Goal: Task Accomplishment & Management: Manage account settings

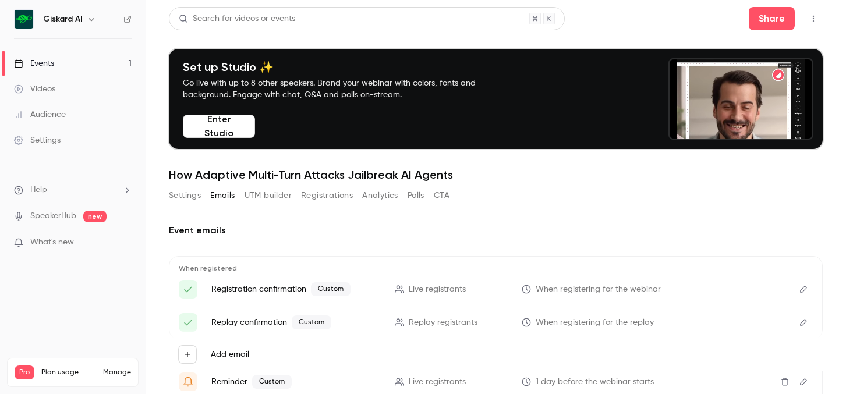
click at [223, 125] on button "Enter Studio" at bounding box center [219, 126] width 72 height 23
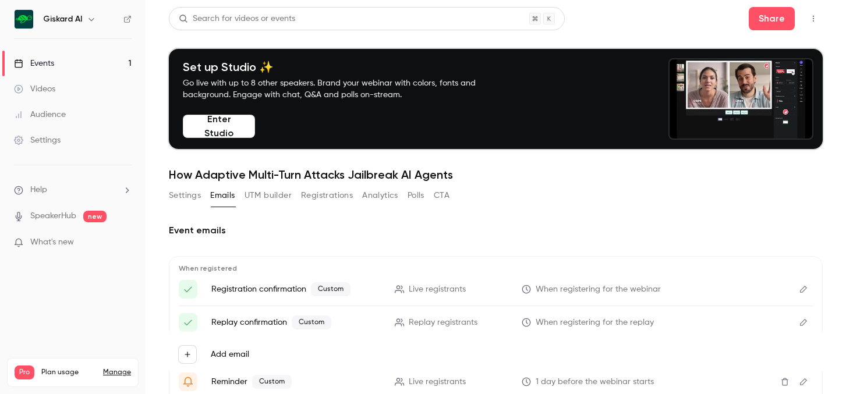
click at [230, 124] on button "Enter Studio" at bounding box center [219, 126] width 72 height 23
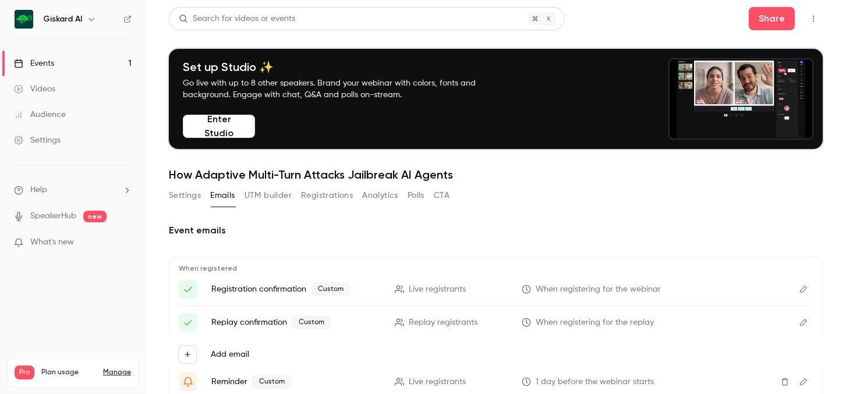
click at [40, 23] on div "Giskard AI" at bounding box center [73, 19] width 118 height 20
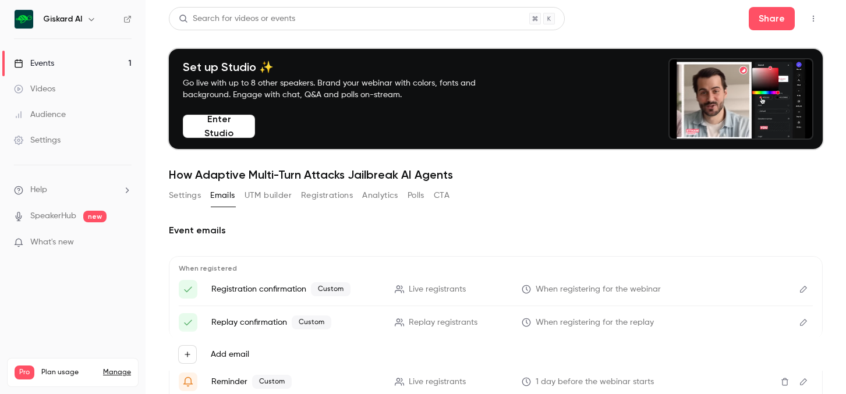
click at [30, 21] on img at bounding box center [24, 19] width 19 height 19
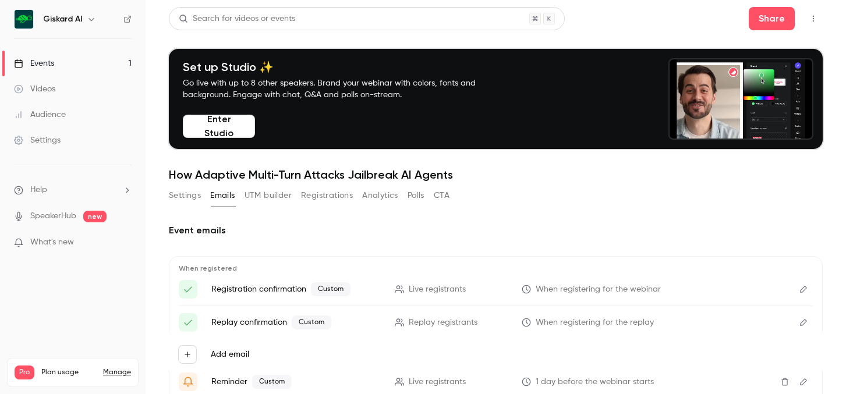
click at [97, 22] on button "button" at bounding box center [91, 19] width 14 height 14
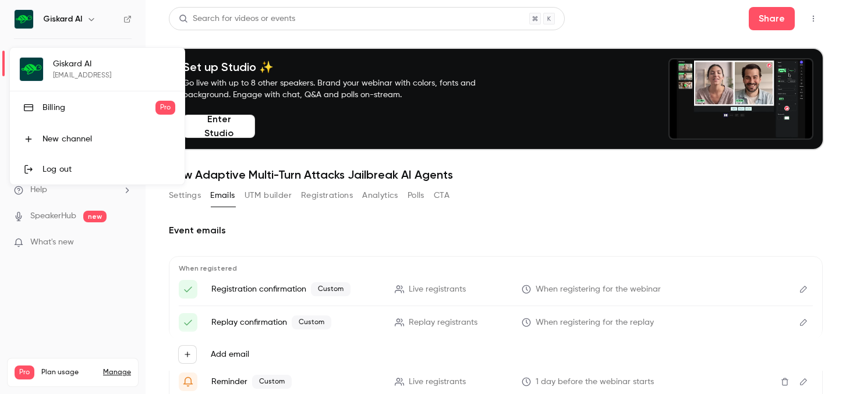
click at [63, 72] on div "Giskard AI [EMAIL_ADDRESS] Billing Pro New channel Log out" at bounding box center [97, 116] width 175 height 137
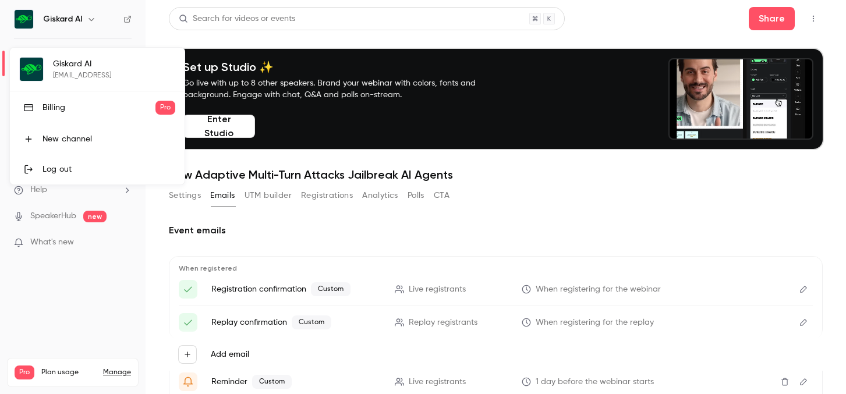
click at [55, 312] on div at bounding box center [423, 197] width 846 height 394
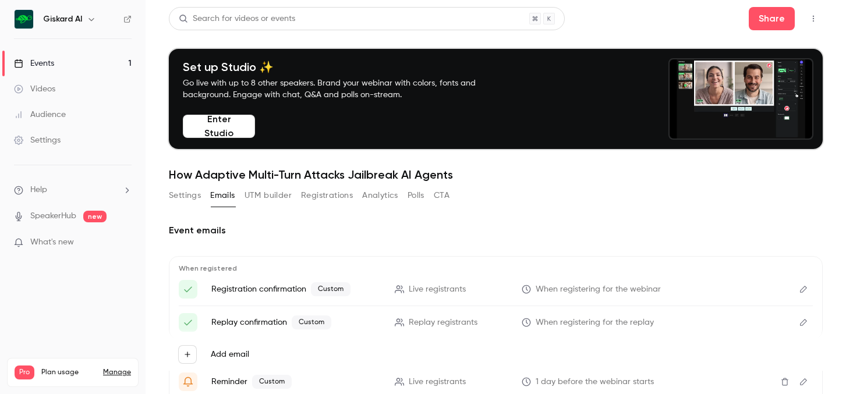
click at [61, 143] on link "Settings" at bounding box center [72, 140] width 145 height 26
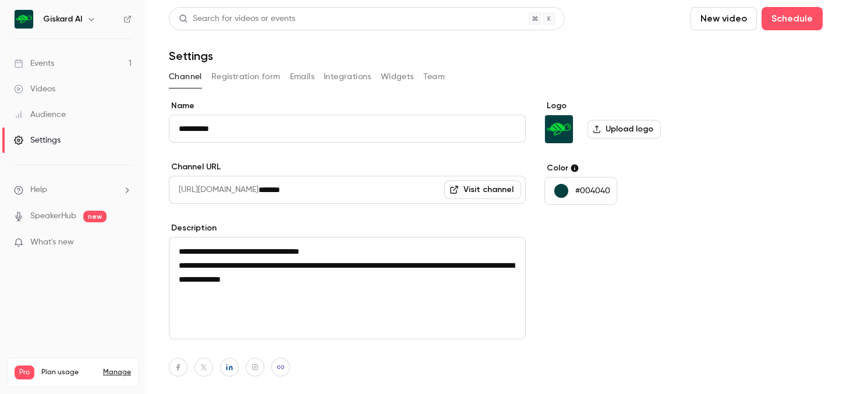
click at [258, 74] on button "Registration form" at bounding box center [245, 77] width 69 height 19
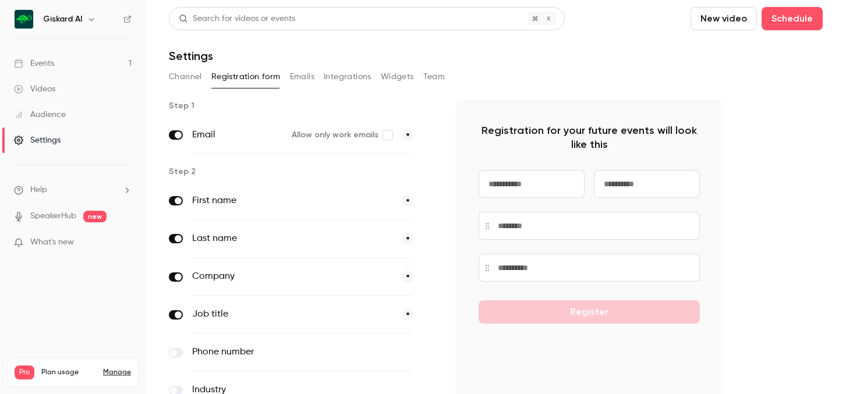
click at [305, 75] on button "Emails" at bounding box center [302, 77] width 24 height 19
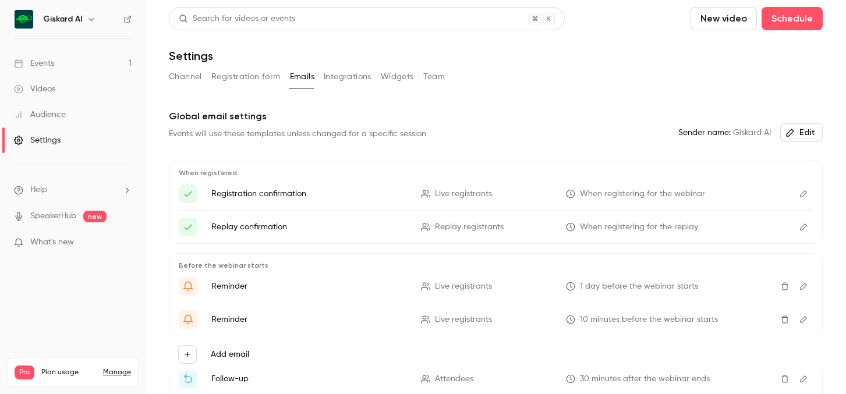
click at [344, 78] on button "Integrations" at bounding box center [348, 77] width 48 height 19
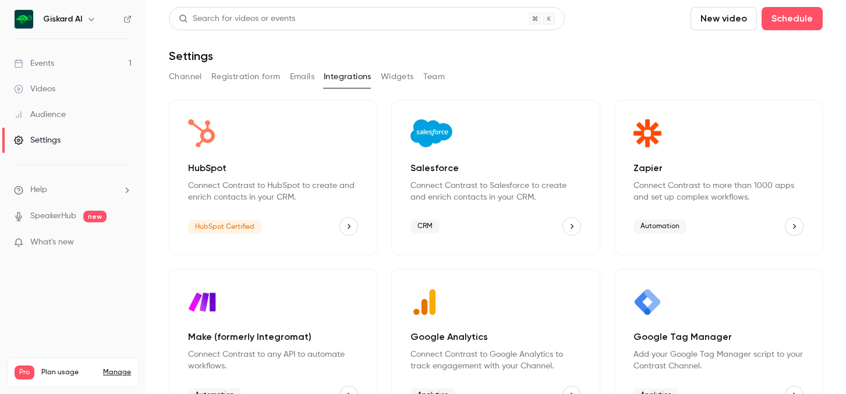
click at [388, 77] on button "Widgets" at bounding box center [397, 77] width 33 height 19
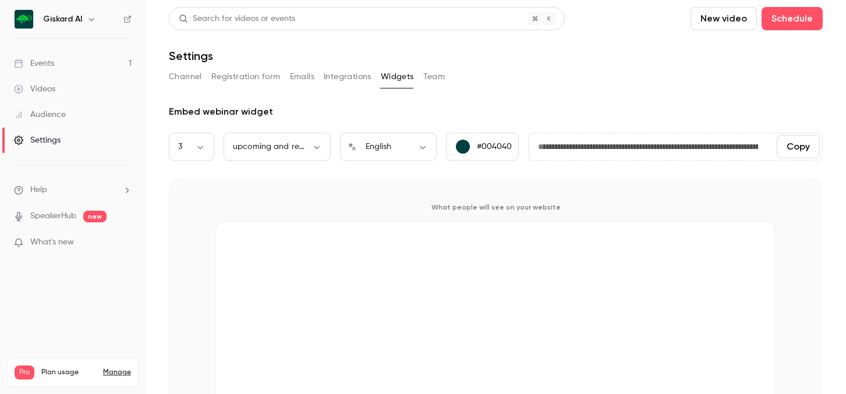
click at [436, 73] on button "Team" at bounding box center [434, 77] width 22 height 19
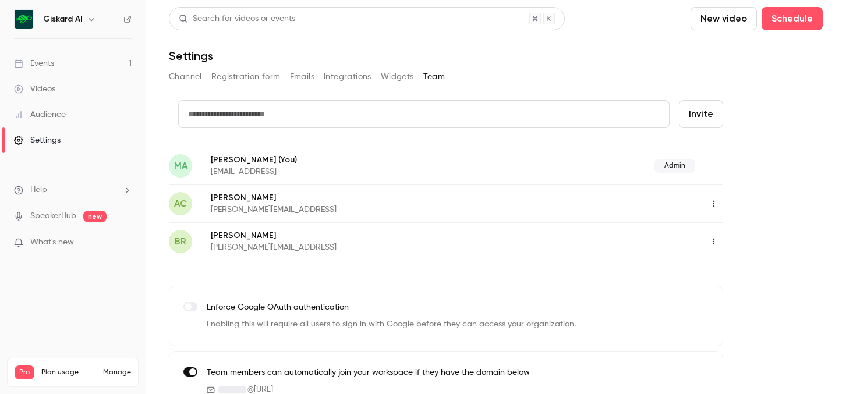
click at [395, 81] on button "Widgets" at bounding box center [397, 77] width 33 height 19
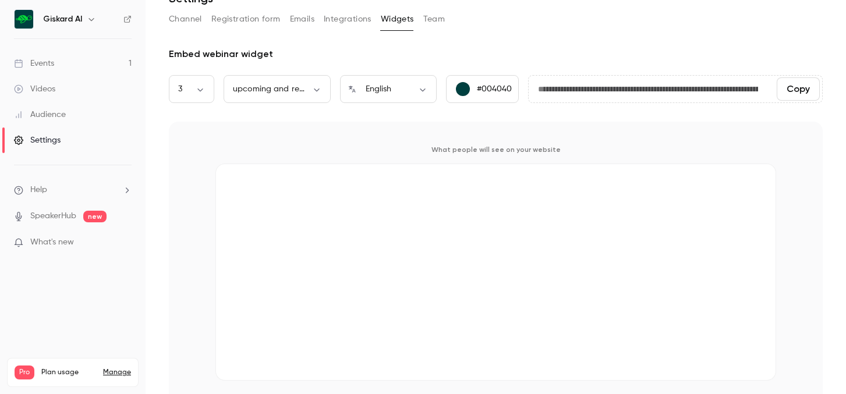
scroll to position [58, 0]
click at [104, 58] on link "Events 1" at bounding box center [72, 64] width 145 height 26
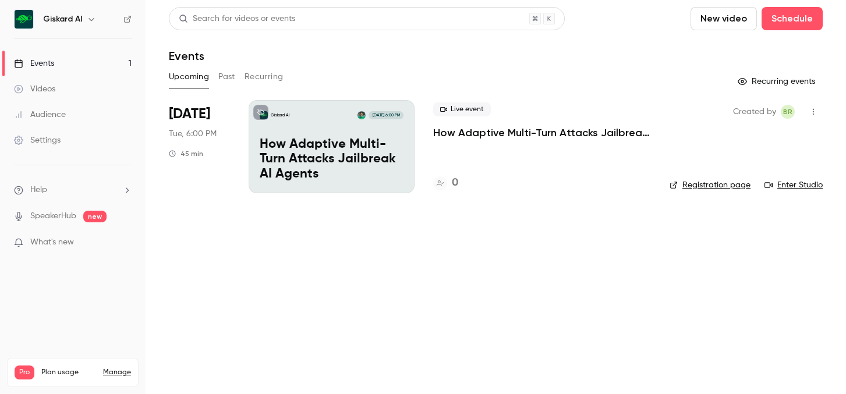
click at [306, 157] on p "How Adaptive Multi-Turn Attacks Jailbreak AI Agents" at bounding box center [332, 159] width 144 height 45
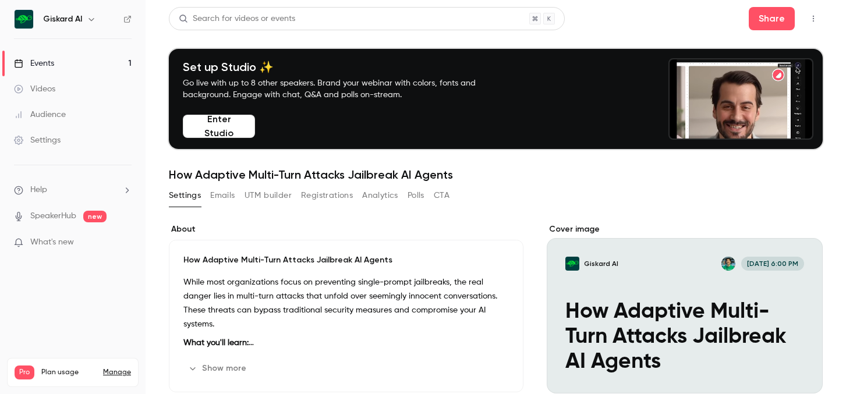
click at [222, 191] on button "Emails" at bounding box center [222, 195] width 24 height 19
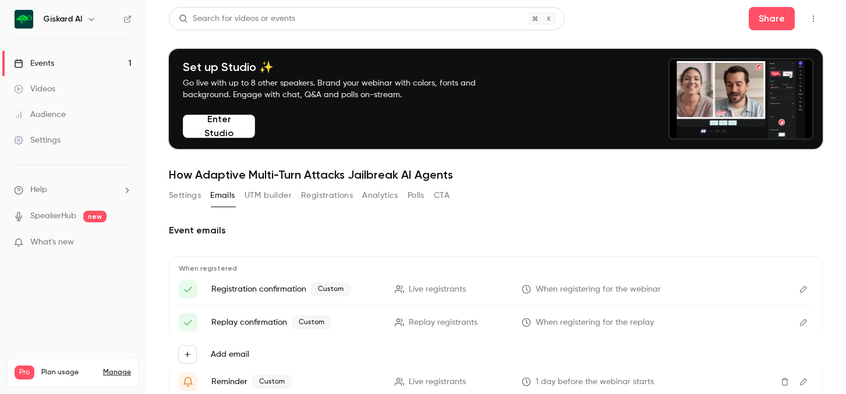
click at [194, 199] on button "Settings" at bounding box center [185, 195] width 32 height 19
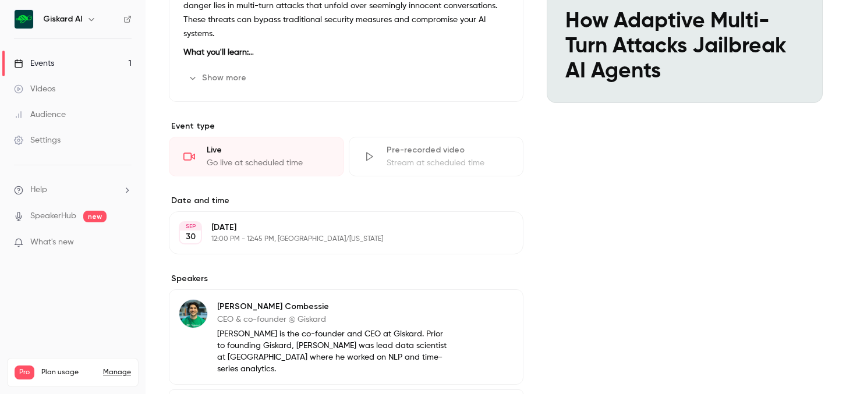
scroll to position [292, 0]
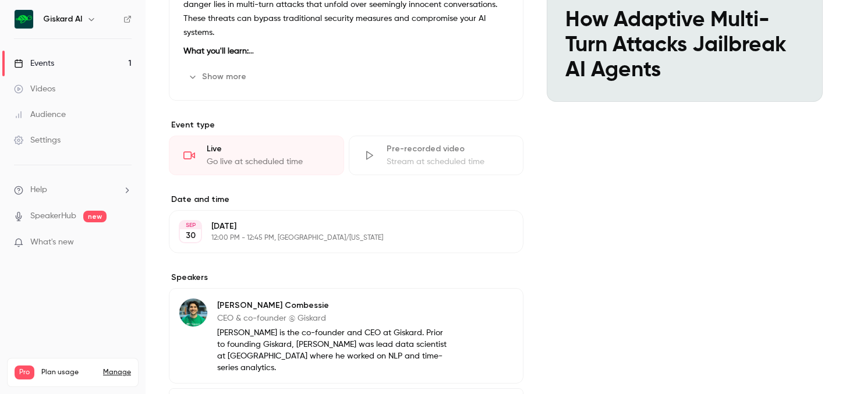
click at [261, 153] on div "Live" at bounding box center [268, 149] width 123 height 12
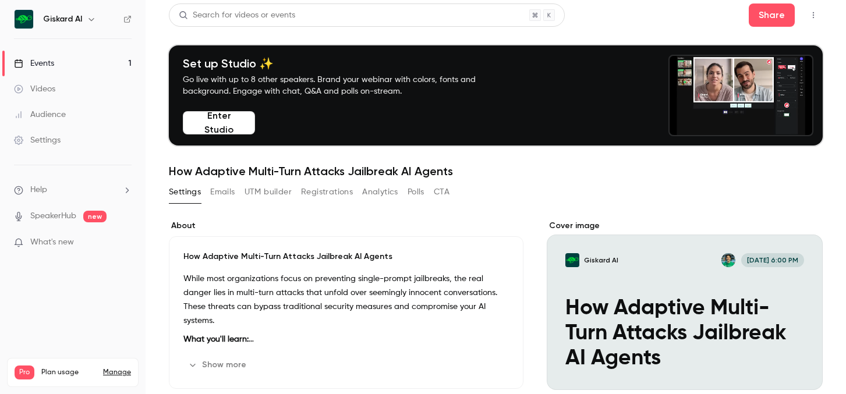
scroll to position [0, 0]
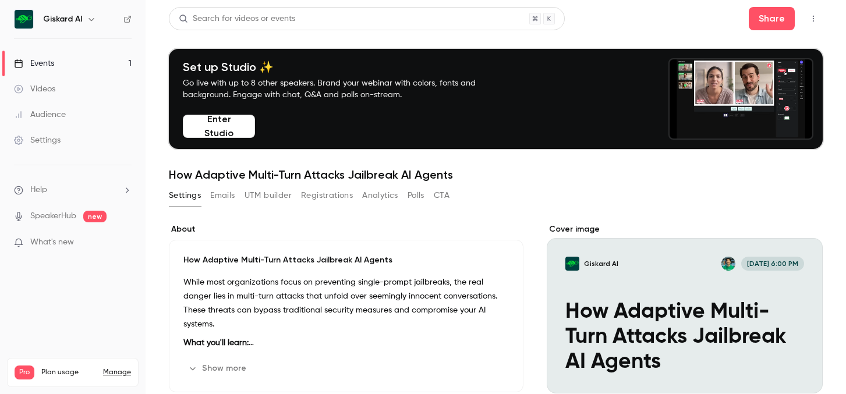
click at [331, 197] on button "Registrations" at bounding box center [327, 195] width 52 height 19
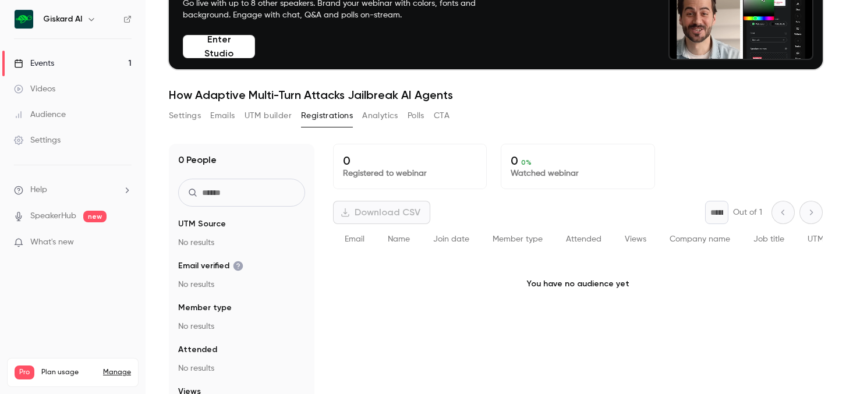
scroll to position [114, 0]
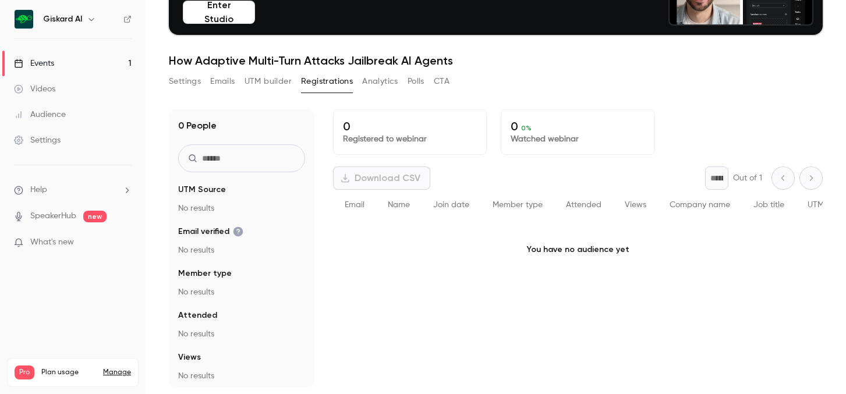
click at [543, 255] on p "You have no audience yet" at bounding box center [577, 250] width 489 height 58
click at [548, 258] on p "You have no audience yet" at bounding box center [577, 250] width 489 height 58
click at [360, 205] on span "Email" at bounding box center [355, 205] width 20 height 8
click at [429, 205] on div "Join date" at bounding box center [450, 205] width 59 height 31
click at [452, 205] on span "Join date" at bounding box center [451, 205] width 36 height 8
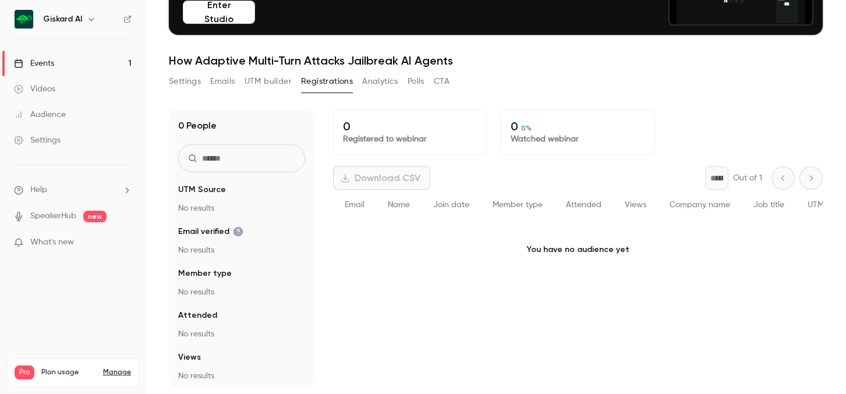
click at [560, 204] on div "Attended" at bounding box center [583, 205] width 59 height 31
click at [727, 197] on div "Company name" at bounding box center [700, 205] width 84 height 31
click at [716, 202] on span "Company name" at bounding box center [699, 205] width 61 height 8
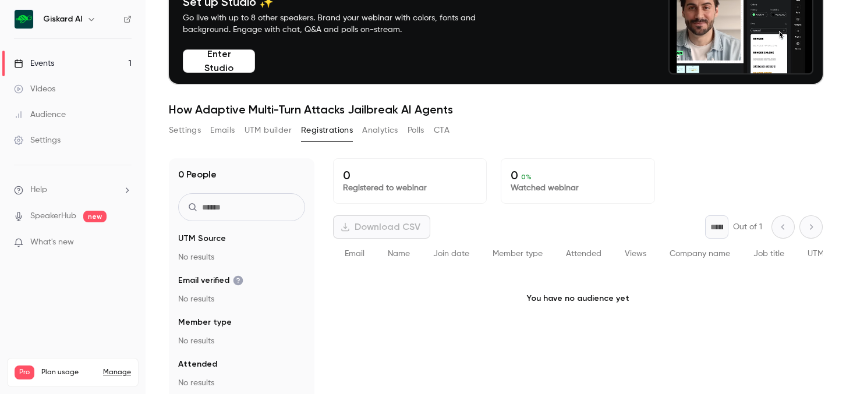
scroll to position [55, 0]
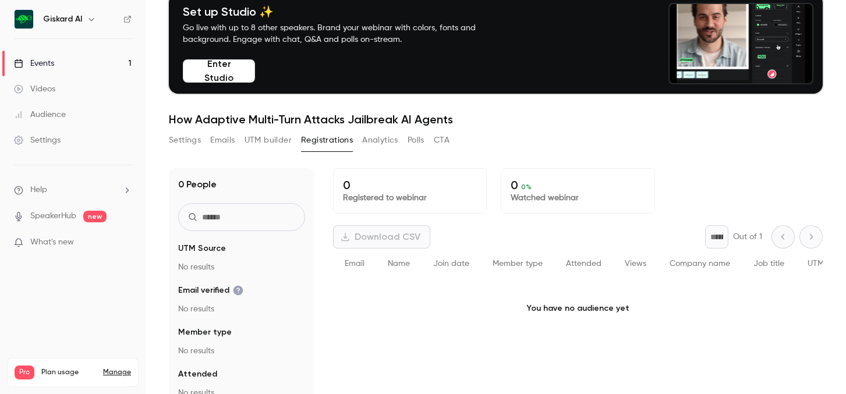
click at [220, 143] on button "Emails" at bounding box center [222, 140] width 24 height 19
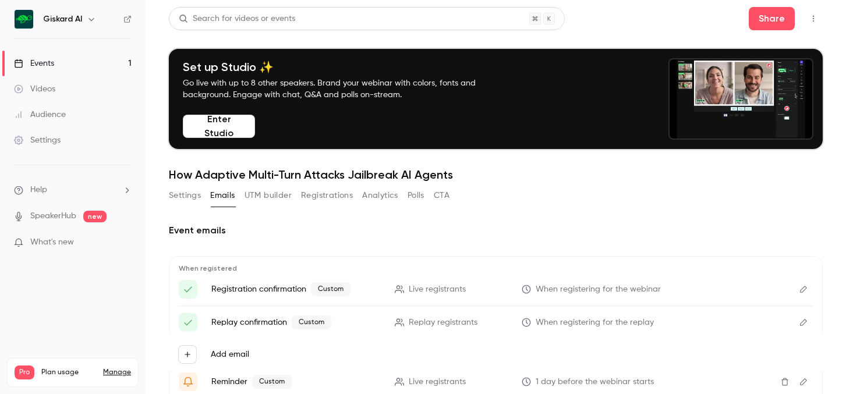
click at [269, 194] on button "UTM builder" at bounding box center [267, 195] width 47 height 19
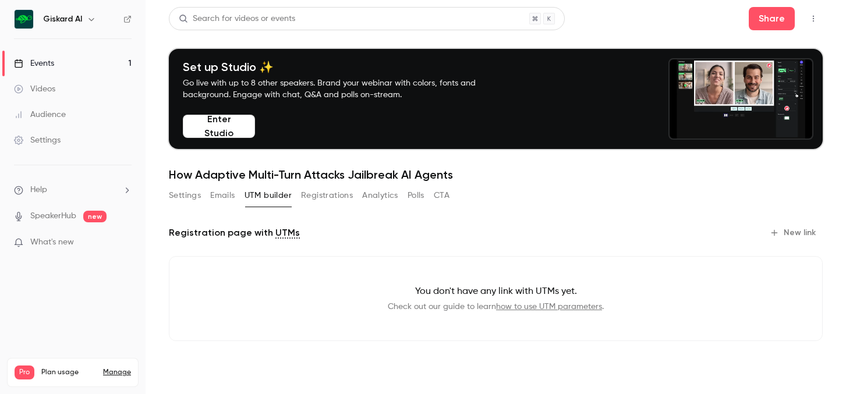
click at [328, 192] on button "Registrations" at bounding box center [327, 195] width 52 height 19
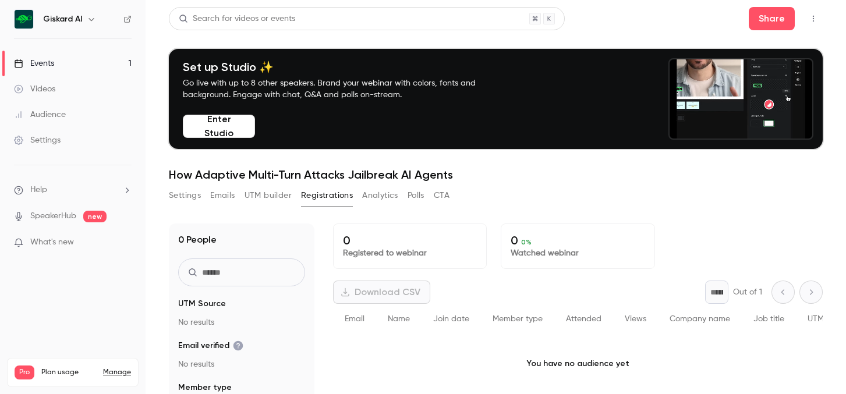
click at [381, 208] on div "Settings Emails UTM builder Registrations Analytics Polls CTA" at bounding box center [309, 197] width 281 height 23
click at [384, 204] on button "Analytics" at bounding box center [380, 195] width 36 height 19
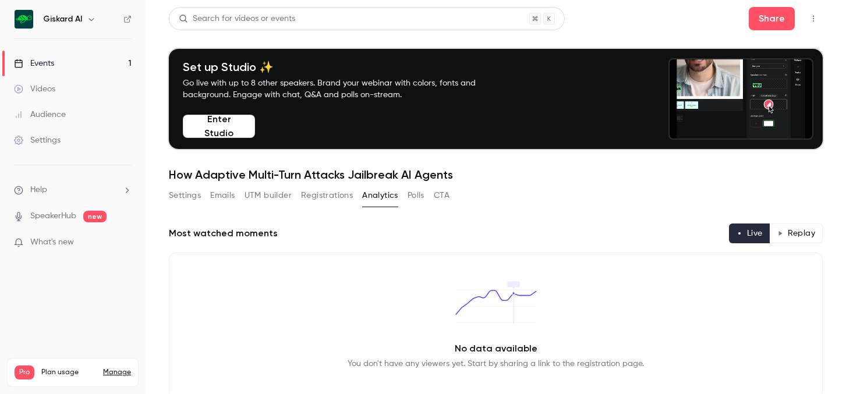
click at [408, 204] on button "Polls" at bounding box center [415, 195] width 17 height 19
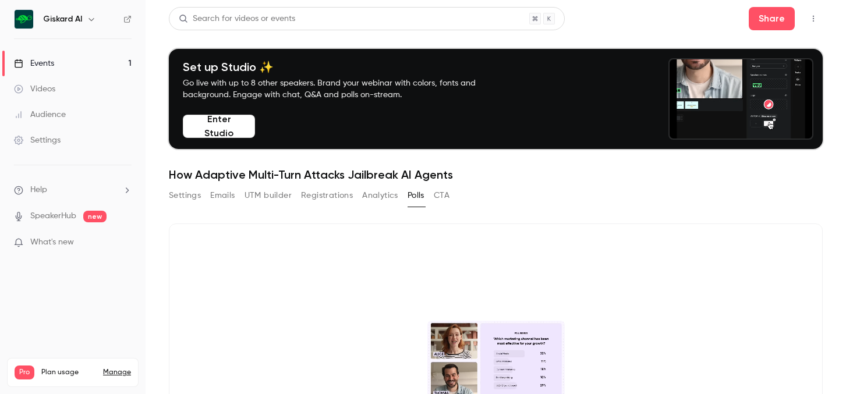
click at [445, 196] on button "CTA" at bounding box center [442, 195] width 16 height 19
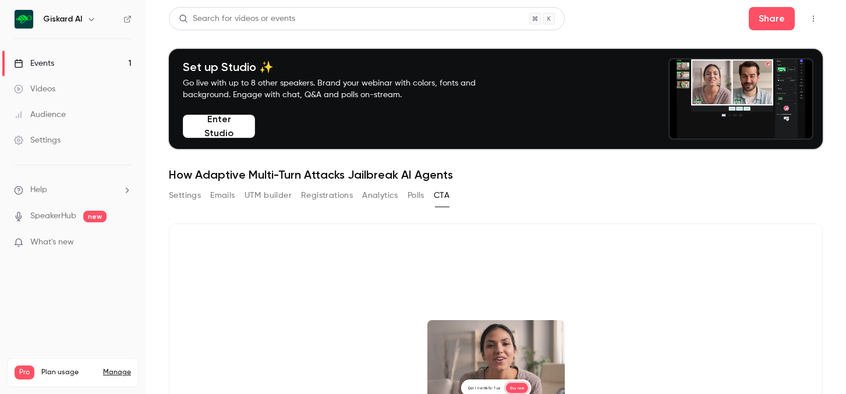
click at [384, 194] on button "Analytics" at bounding box center [380, 195] width 36 height 19
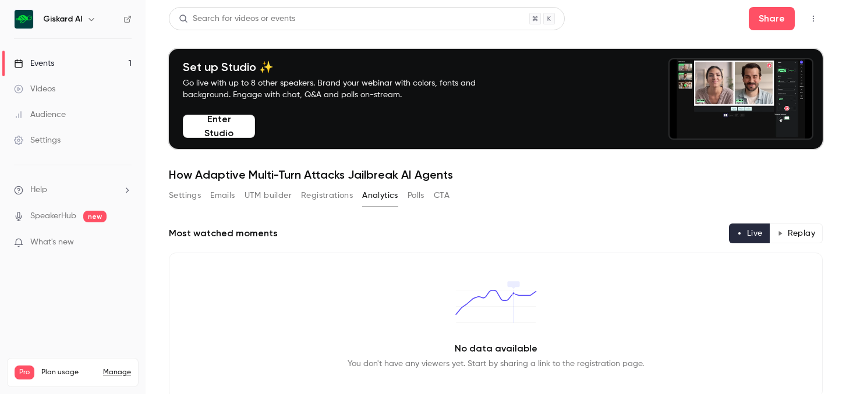
click at [315, 193] on button "Registrations" at bounding box center [327, 195] width 52 height 19
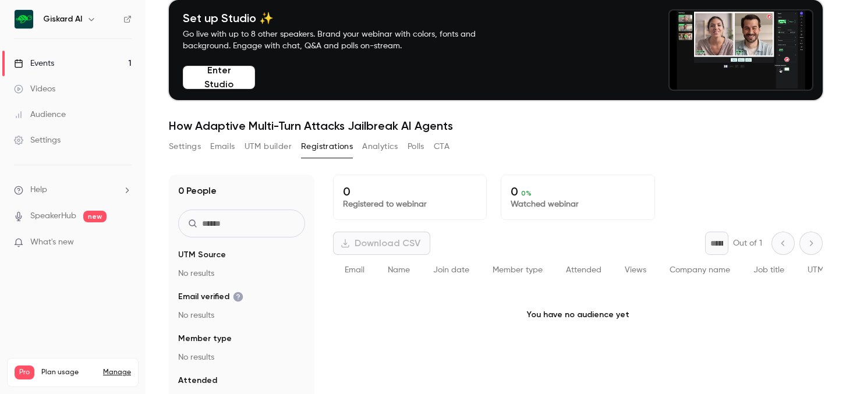
scroll to position [70, 0]
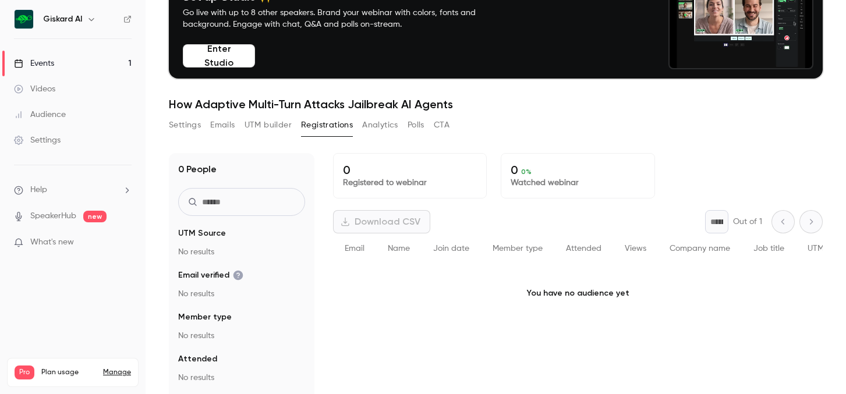
click at [388, 184] on p "Registered to webinar" at bounding box center [410, 183] width 134 height 12
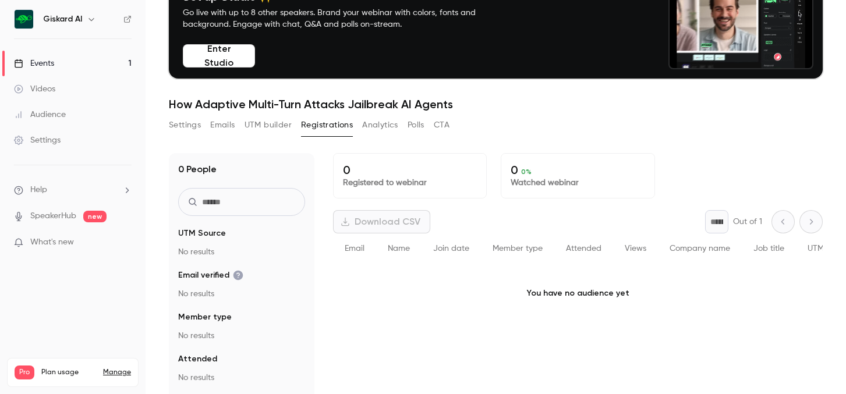
click at [558, 203] on div "0 Registered to webinar 0 0 % Watched webinar Download CSV * Out of 1 Email Nam…" at bounding box center [577, 292] width 489 height 278
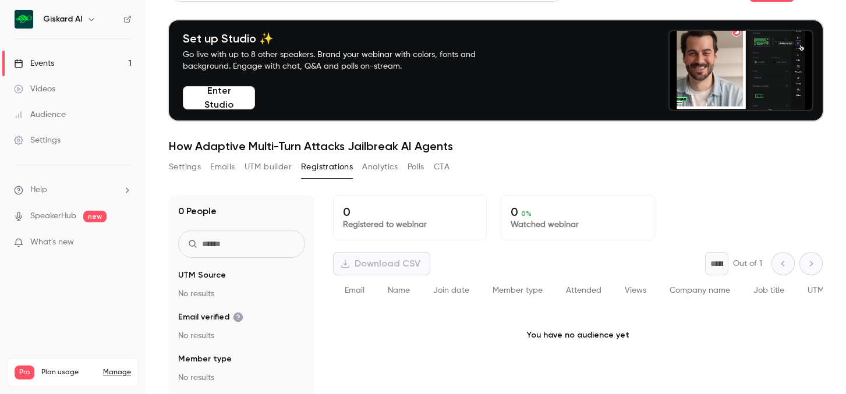
scroll to position [0, 0]
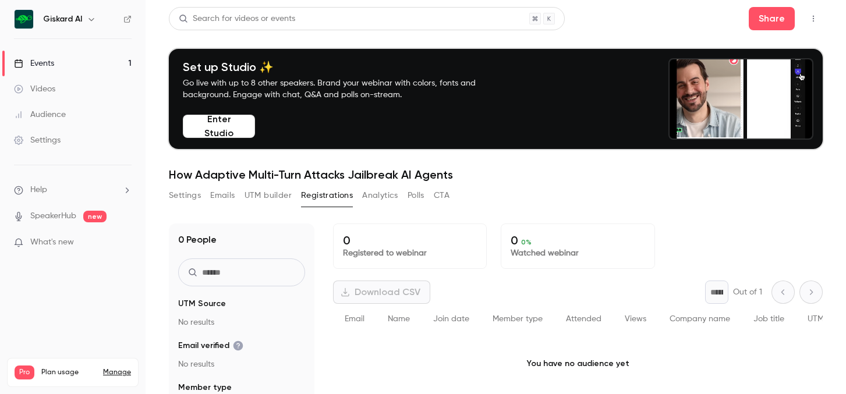
click at [834, 25] on main "Search for videos or events Share Set up Studio ✨ Go live with up to 8 other sp…" at bounding box center [495, 197] width 700 height 394
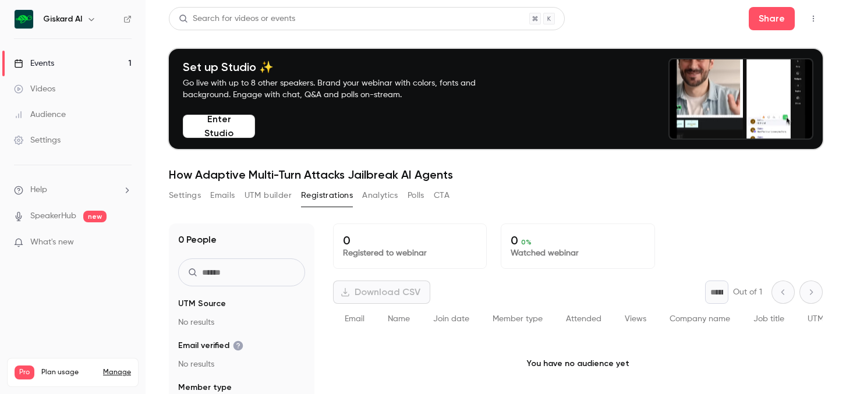
click at [807, 16] on button "button" at bounding box center [813, 18] width 19 height 19
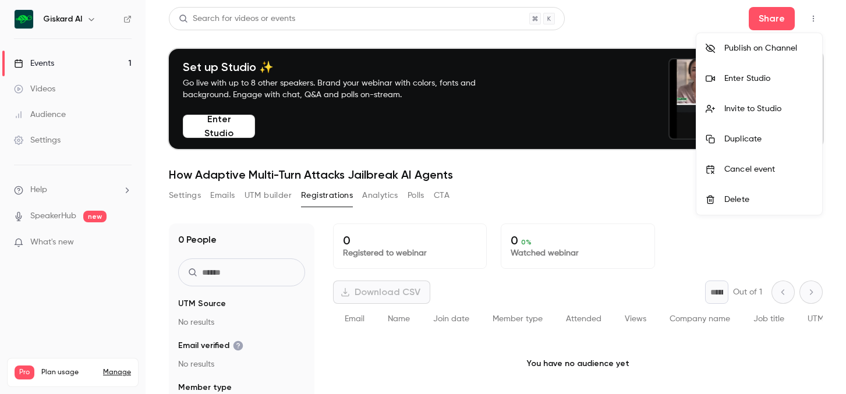
click at [623, 170] on div at bounding box center [423, 197] width 846 height 394
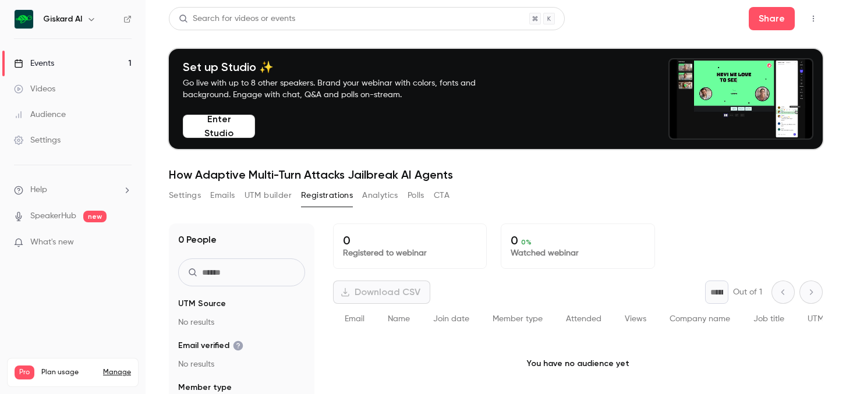
click at [70, 62] on link "Events 1" at bounding box center [72, 64] width 145 height 26
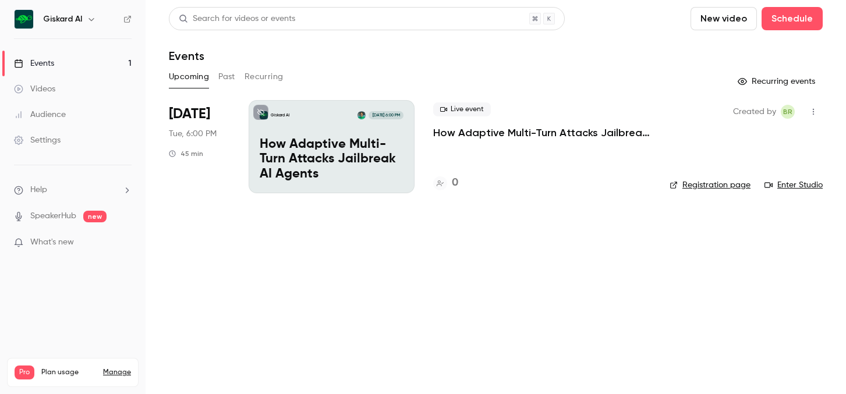
click at [494, 130] on p "How Adaptive Multi-Turn Attacks Jailbreak AI Agents" at bounding box center [542, 133] width 218 height 14
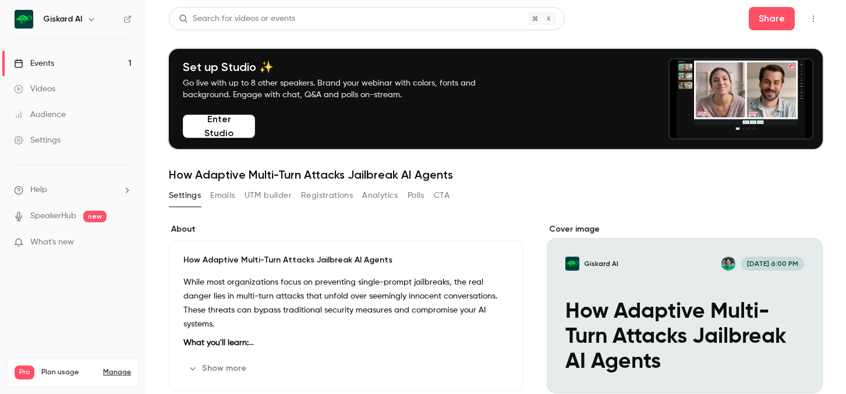
scroll to position [76, 0]
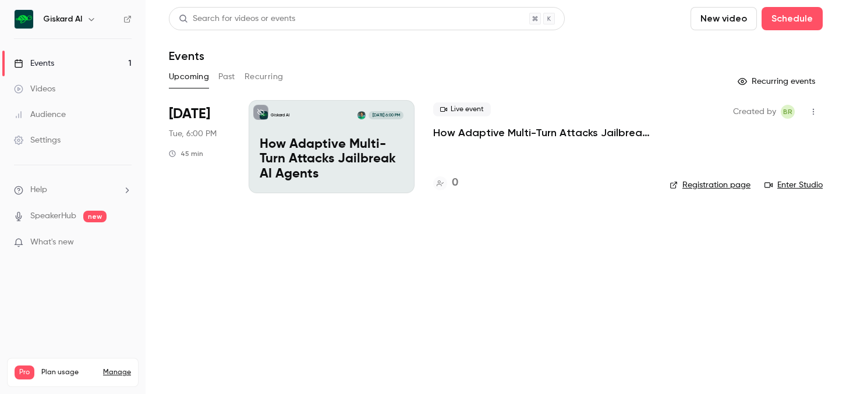
click at [530, 129] on p "How Adaptive Multi-Turn Attacks Jailbreak AI Agents" at bounding box center [542, 133] width 218 height 14
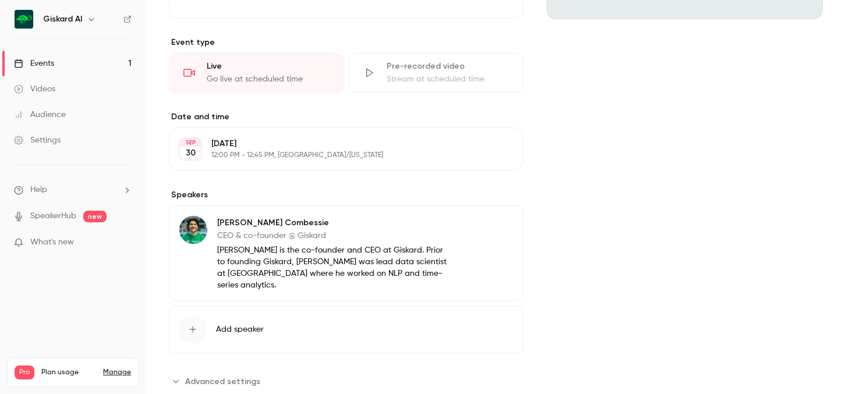
scroll to position [378, 0]
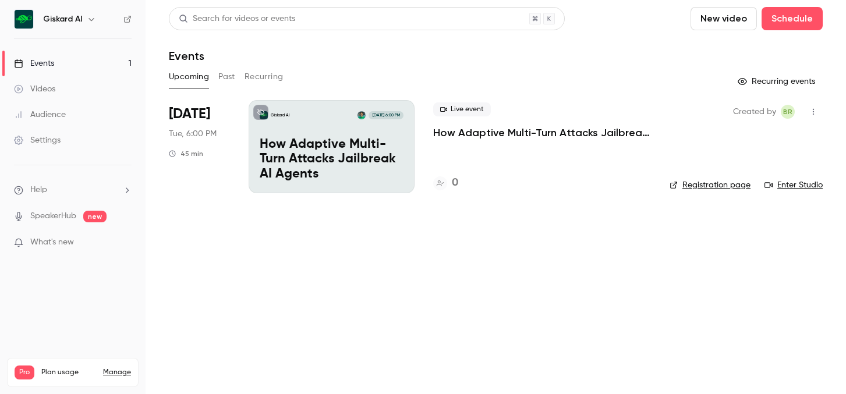
click at [698, 189] on link "Registration page" at bounding box center [709, 185] width 81 height 12
click at [99, 243] on p "What's new" at bounding box center [63, 242] width 99 height 12
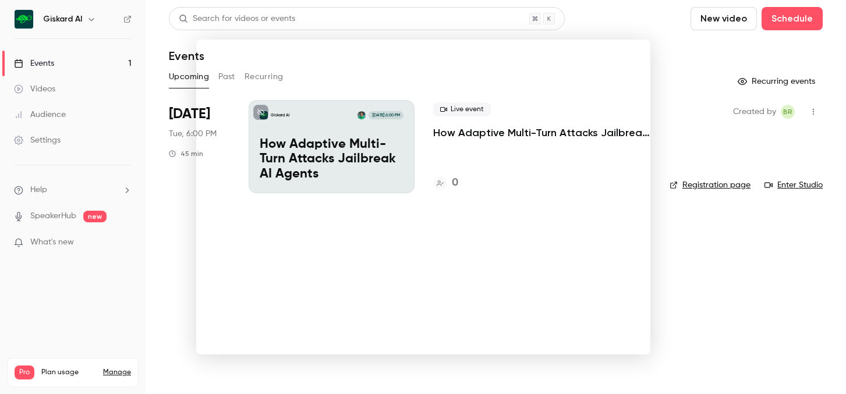
click at [90, 274] on div at bounding box center [423, 197] width 846 height 394
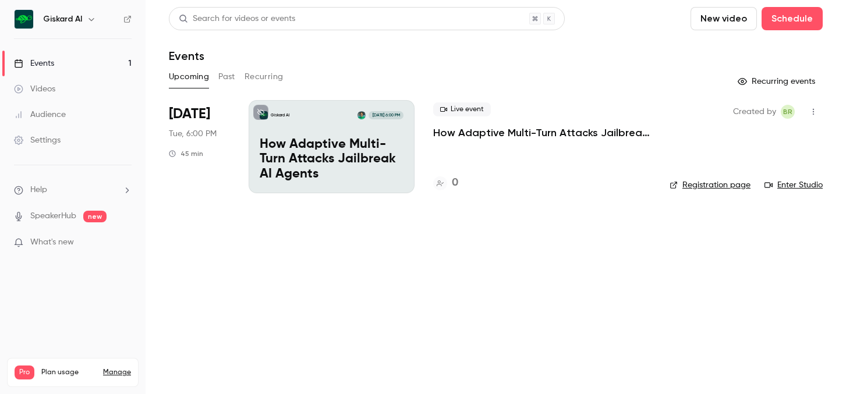
click at [338, 175] on p "How Adaptive Multi-Turn Attacks Jailbreak AI Agents" at bounding box center [332, 159] width 144 height 45
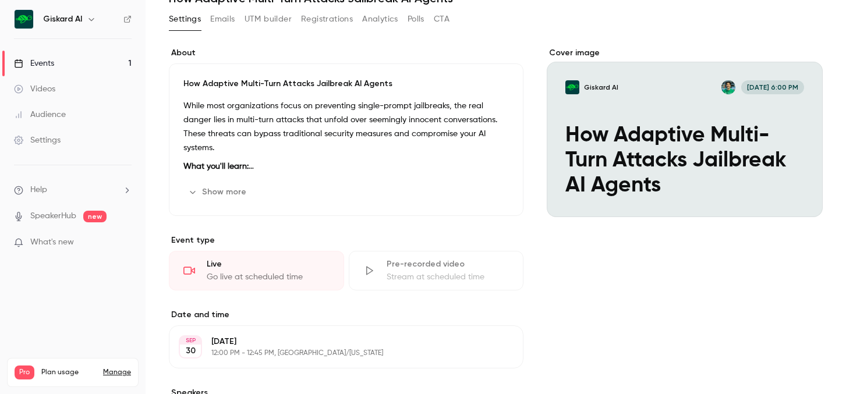
scroll to position [182, 0]
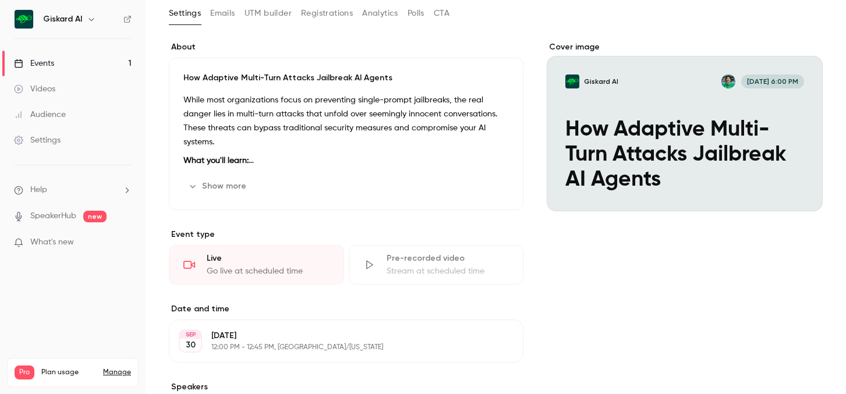
click at [680, 104] on div "Cover image" at bounding box center [684, 126] width 276 height 170
click at [0, 0] on input "Giskard AI [DATE] 6:00 PM How Adaptive Multi-Turn Attacks Jailbreak AI Agents" at bounding box center [0, 0] width 0 height 0
click at [801, 195] on button "Giskard AI [DATE] 6:00 PM How Adaptive Multi-Turn Attacks Jailbreak AI Agents" at bounding box center [801, 190] width 23 height 23
click at [654, 101] on div "Cover image" at bounding box center [684, 126] width 276 height 170
click at [0, 0] on input "Giskard AI [DATE] 6:00 PM How Adaptive Multi-Turn Attacks Jailbreak AI Agents" at bounding box center [0, 0] width 0 height 0
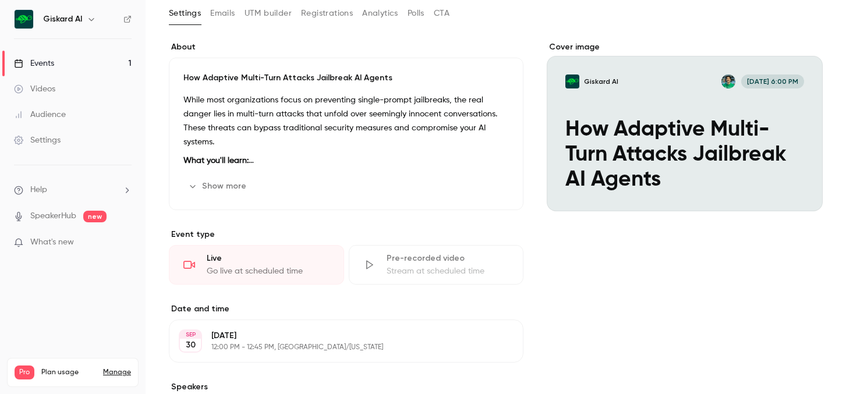
click at [799, 191] on icon "Cover image" at bounding box center [801, 190] width 13 height 9
drag, startPoint x: 182, startPoint y: 77, endPoint x: 381, endPoint y: 80, distance: 199.1
click at [381, 80] on div "How Adaptive Multi-Turn Attacks Jailbreak AI Agents While most organizations fo…" at bounding box center [346, 134] width 354 height 152
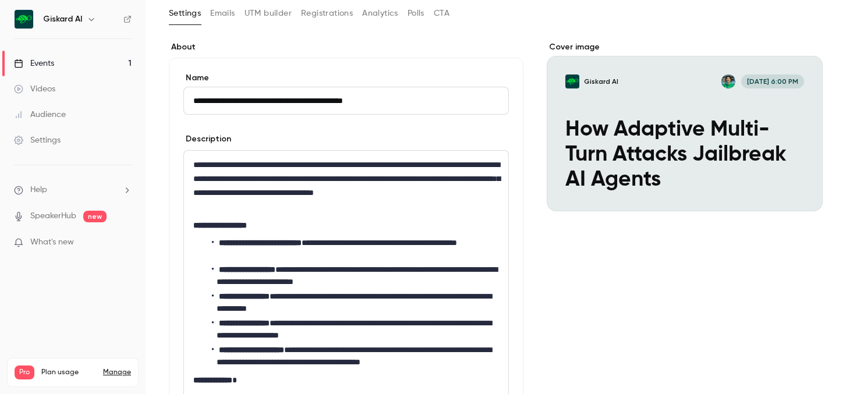
click at [336, 93] on input "**********" at bounding box center [345, 101] width 325 height 28
click at [409, 127] on form "**********" at bounding box center [345, 273] width 325 height 402
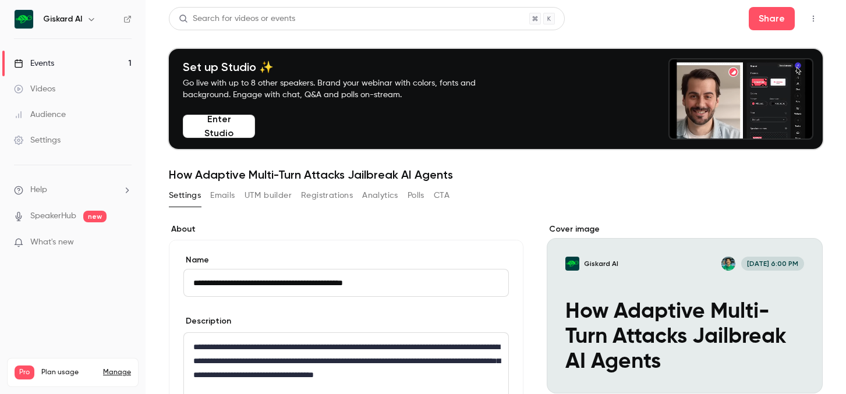
drag, startPoint x: 217, startPoint y: 141, endPoint x: 218, endPoint y: 130, distance: 10.5
click at [218, 141] on div "Set up Studio ✨ Go live with up to 8 other speakers. Brand your webinar with co…" at bounding box center [496, 99] width 654 height 100
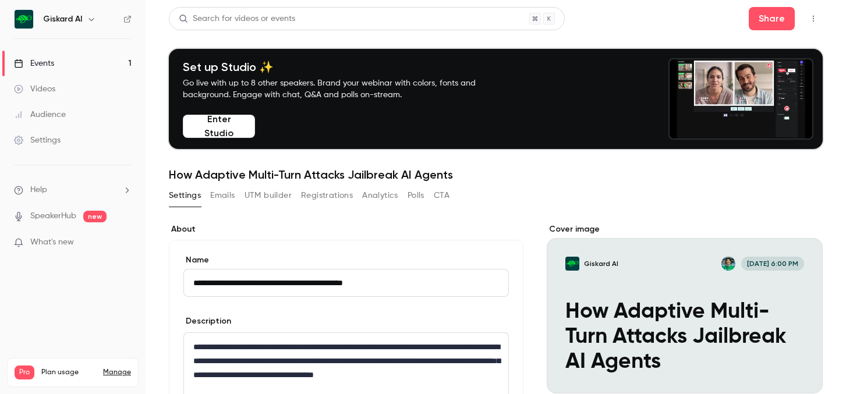
click at [218, 128] on button "Enter Studio" at bounding box center [219, 126] width 72 height 23
click at [733, 262] on div "Cover image" at bounding box center [684, 308] width 276 height 170
click at [0, 0] on input "Giskard AI [DATE] 6:00 PM How Adaptive Multi-Turn Attacks Jailbreak AI Agents" at bounding box center [0, 0] width 0 height 0
